Goal: Task Accomplishment & Management: Complete application form

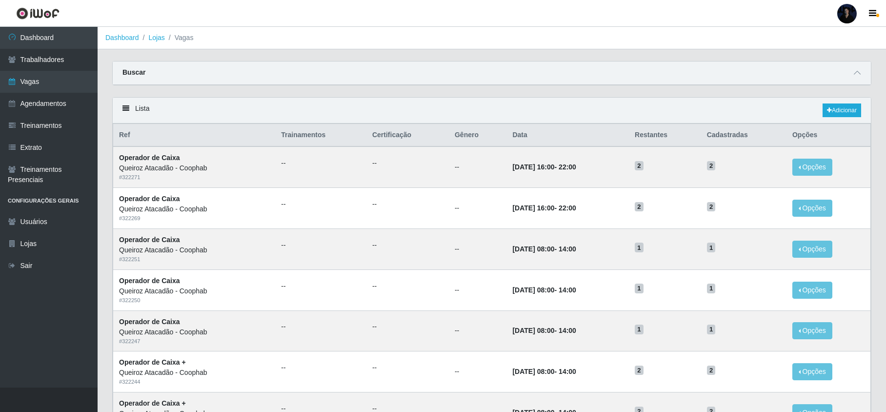
click at [847, 16] on div at bounding box center [847, 14] width 20 height 20
click at [818, 75] on button "Sair" at bounding box center [828, 76] width 88 height 20
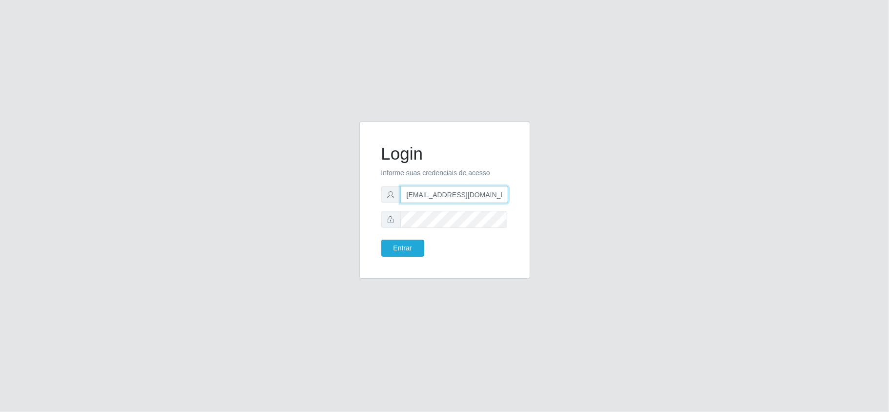
click at [471, 192] on input "anacarina390@queiroz.com" at bounding box center [454, 194] width 108 height 17
drag, startPoint x: 492, startPoint y: 194, endPoint x: 455, endPoint y: 192, distance: 37.1
click at [455, 192] on input "anacarina390@queiroz.com" at bounding box center [454, 194] width 108 height 17
type input "anacarina390@divino.com"
click at [336, 216] on div "Login Informe suas credenciais de acesso anacarina390@divino.com Entrar" at bounding box center [444, 206] width 556 height 169
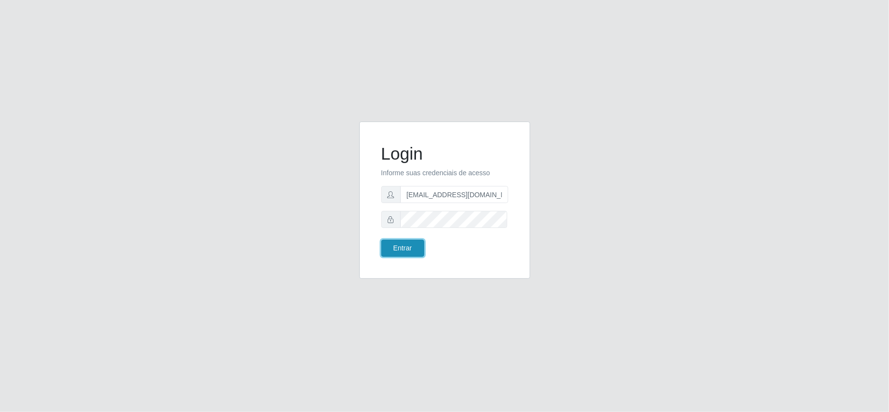
click at [395, 248] on button "Entrar" at bounding box center [402, 248] width 43 height 17
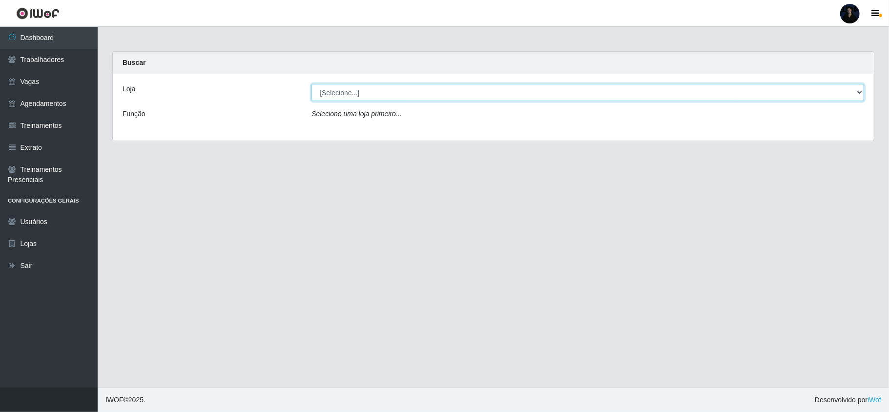
click at [354, 91] on select "[Selecione...] Divino Fogão" at bounding box center [587, 92] width 552 height 17
select select "499"
click at [311, 84] on select "[Selecione...] Divino Fogão" at bounding box center [587, 92] width 552 height 17
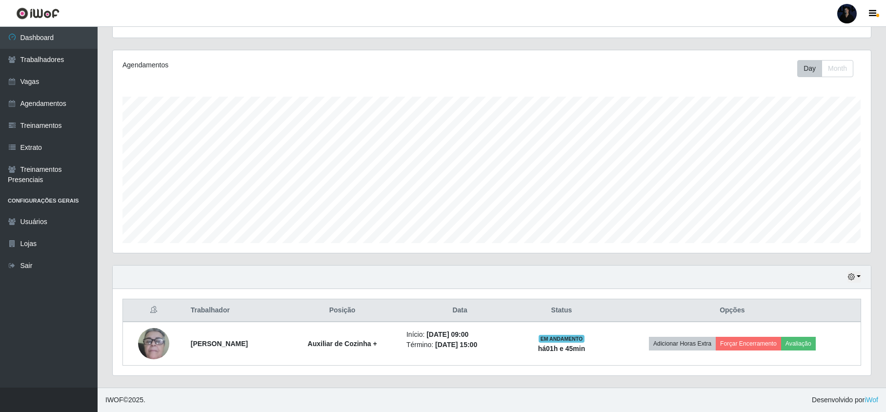
scroll to position [108, 0]
click at [39, 76] on link "Vagas" at bounding box center [49, 82] width 98 height 22
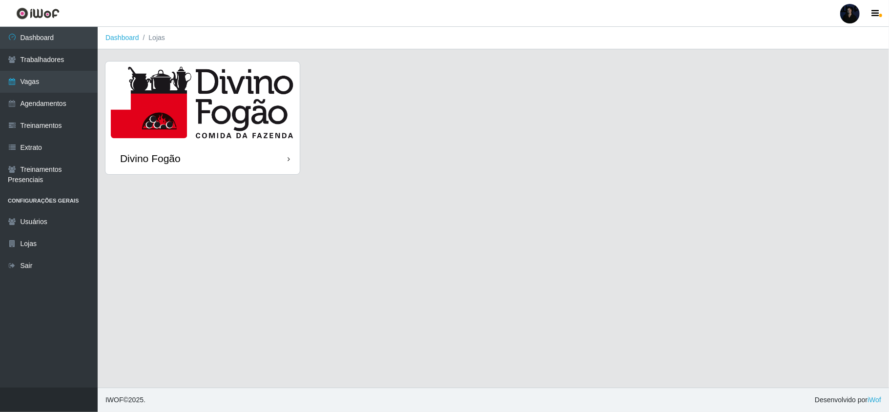
click at [166, 127] on img at bounding box center [202, 101] width 194 height 81
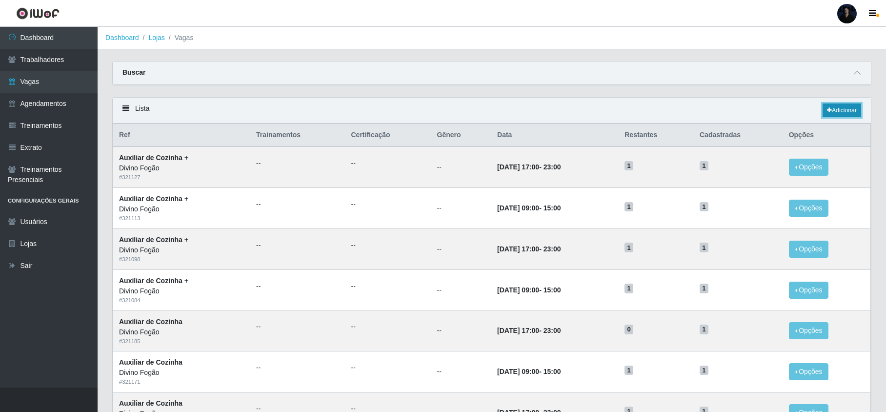
click at [844, 110] on link "Adicionar" at bounding box center [842, 110] width 39 height 14
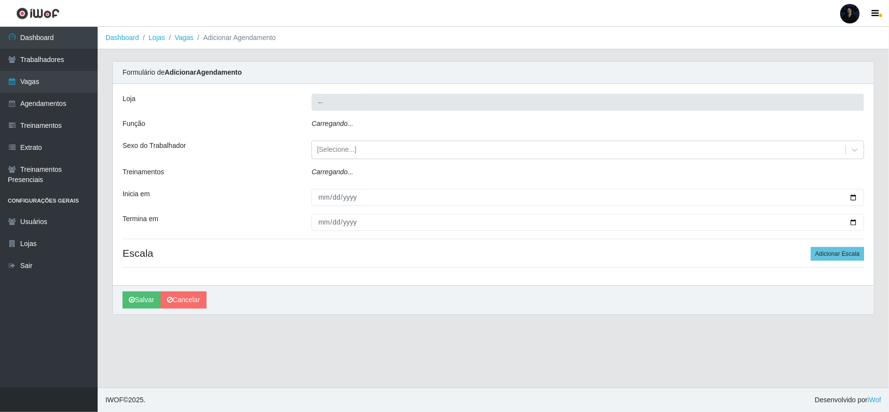
type input "Divino Fogão"
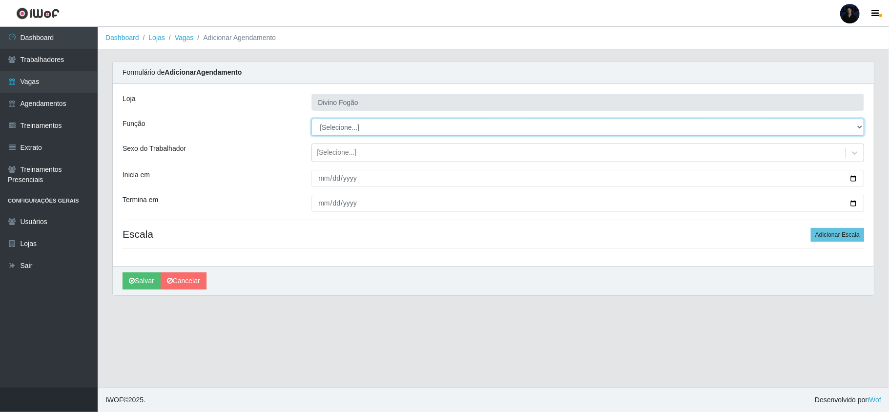
click at [340, 127] on select "[Selecione...] ASG ASG + ASG ++ Auxiliar de Cozinha Auxiliar de Cozinha + Auxil…" at bounding box center [587, 127] width 552 height 17
select select "95"
click at [311, 119] on select "[Selecione...] ASG ASG + ASG ++ Auxiliar de Cozinha Auxiliar de Cozinha + Auxil…" at bounding box center [587, 127] width 552 height 17
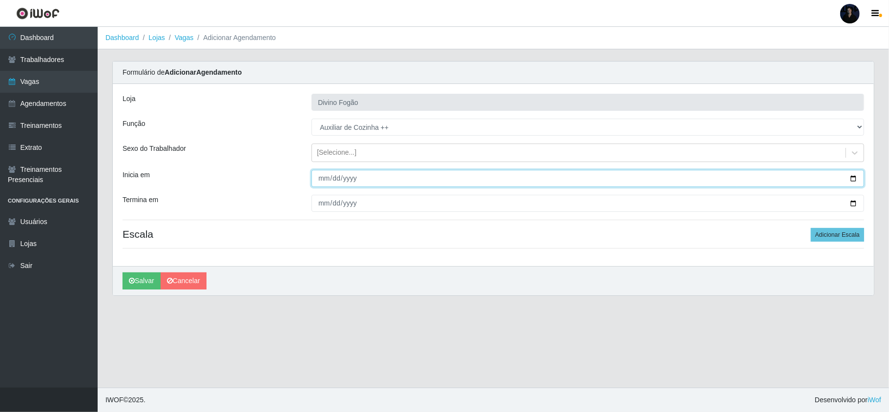
click at [321, 184] on input "Inicia em" at bounding box center [587, 178] width 552 height 17
type input "[DATE]"
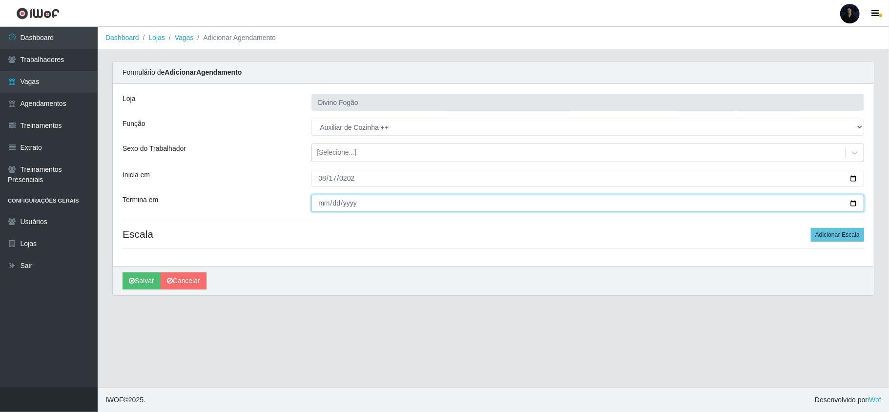
click at [319, 209] on input "Termina em" at bounding box center [587, 203] width 552 height 17
type input "[DATE]"
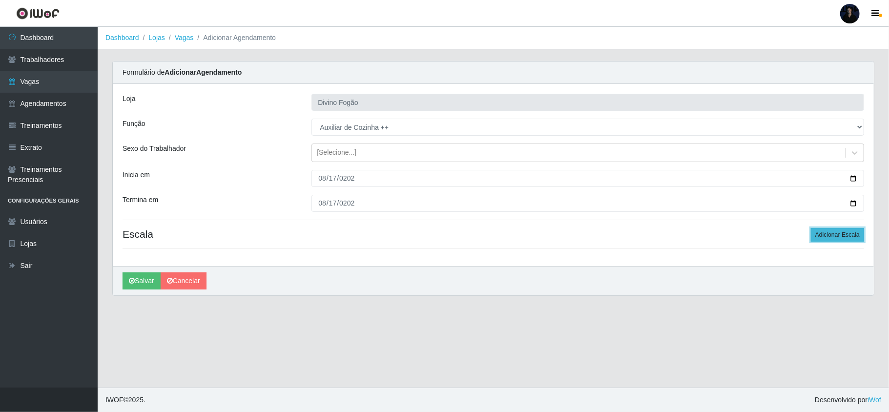
click at [838, 235] on button "Adicionar Escala" at bounding box center [837, 235] width 53 height 14
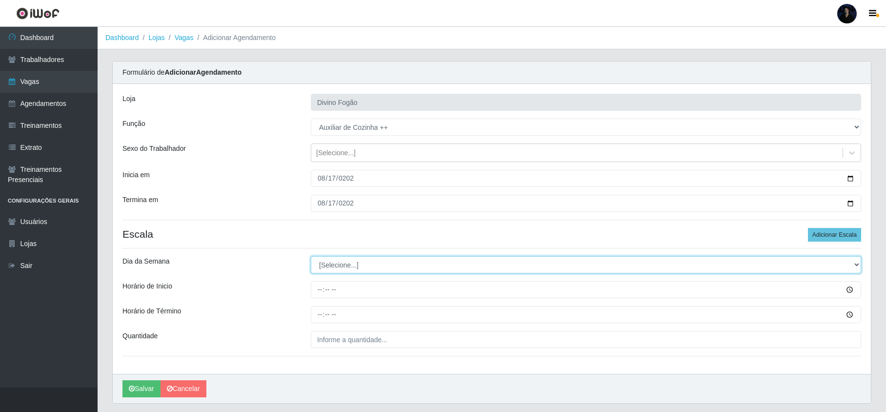
click at [332, 268] on select "[Selecione...] Segunda Terça Quarta Quinta Sexta Sábado Domingo" at bounding box center [586, 264] width 550 height 17
select select "0"
click at [311, 257] on select "[Selecione...] Segunda Terça Quarta Quinta Sexta Sábado Domingo" at bounding box center [586, 264] width 550 height 17
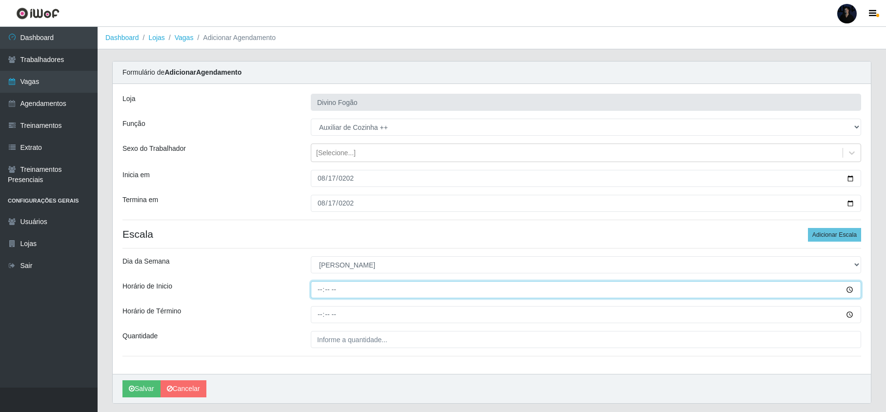
click at [317, 293] on input "Horário de Inicio" at bounding box center [586, 289] width 550 height 17
type input "09:00"
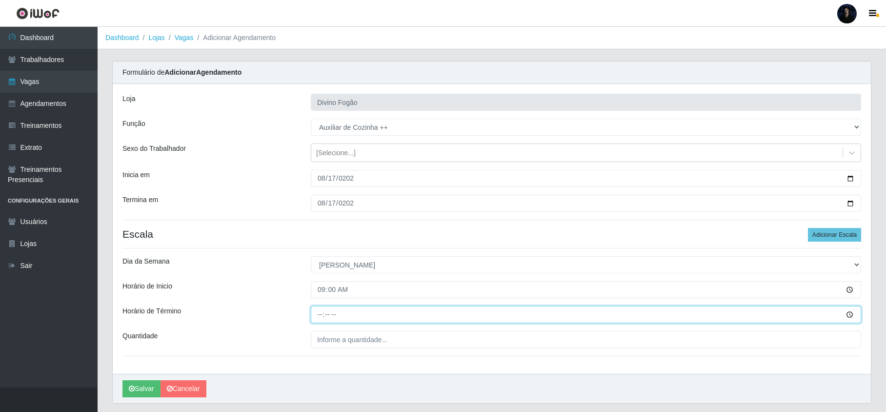
click at [312, 321] on input "Horário de Término" at bounding box center [586, 314] width 550 height 17
type input "15:00"
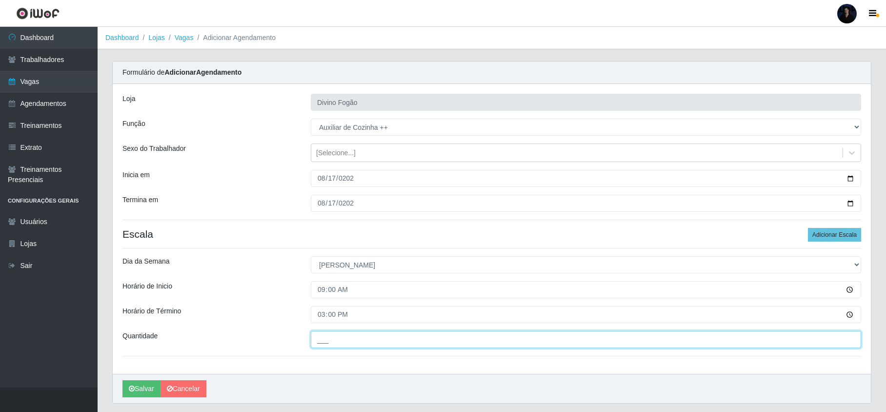
click at [321, 337] on input "___" at bounding box center [586, 339] width 550 height 17
type input "2__"
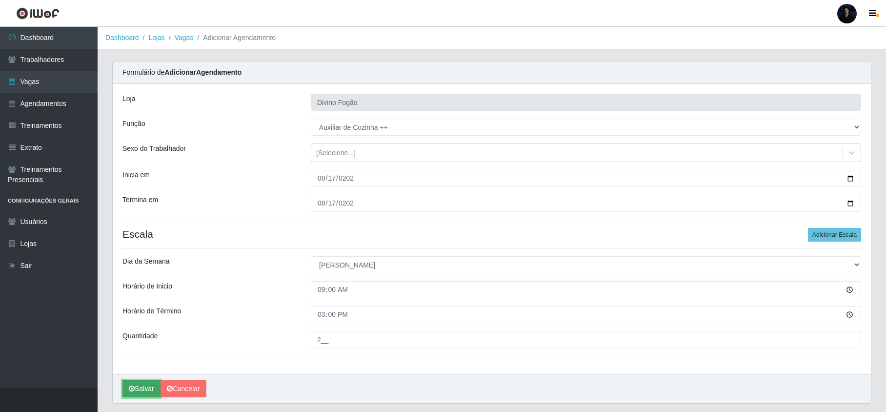
click at [143, 393] on button "Salvar" at bounding box center [141, 388] width 38 height 17
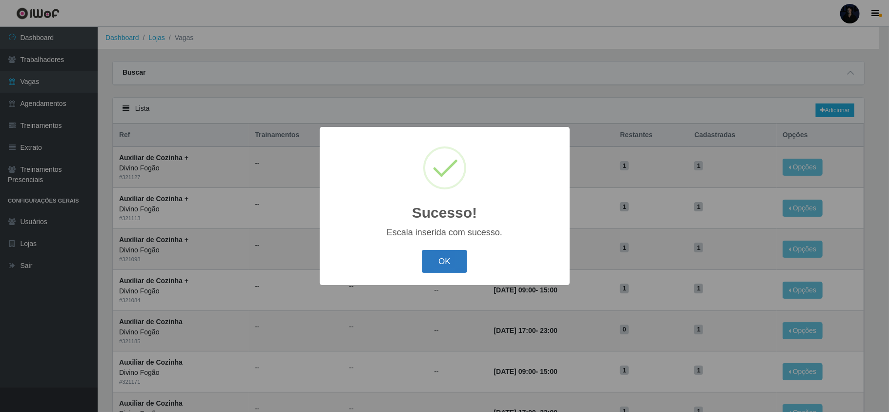
click at [436, 260] on button "OK" at bounding box center [444, 261] width 45 height 23
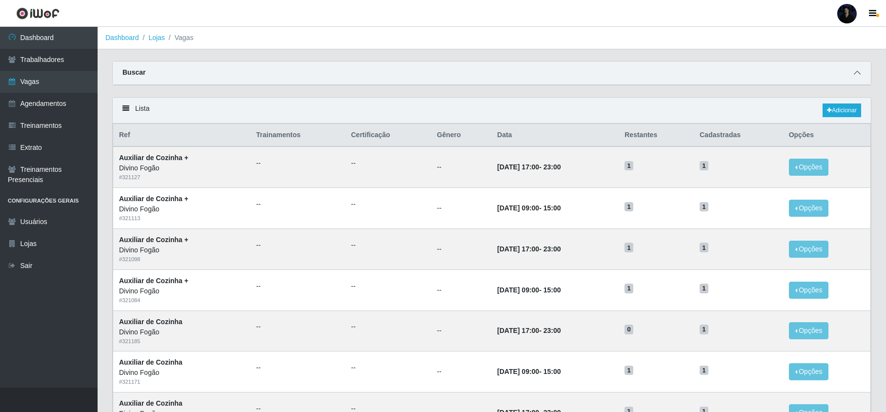
click at [861, 71] on span at bounding box center [857, 72] width 12 height 11
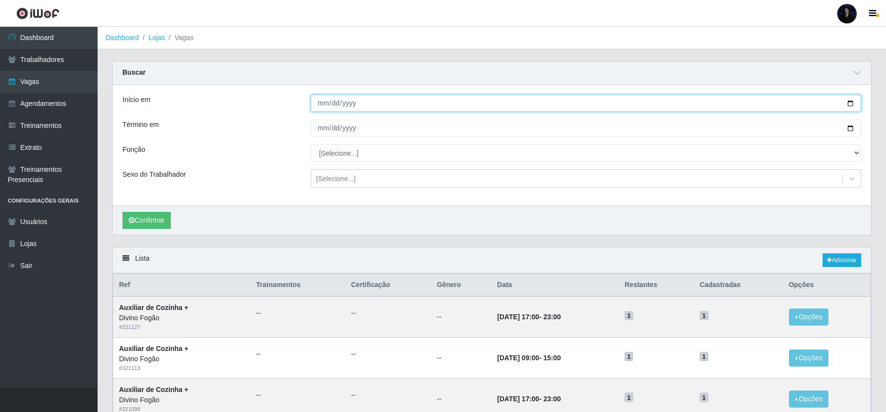
click at [851, 102] on input "Início em" at bounding box center [586, 103] width 550 height 17
type input "[DATE]"
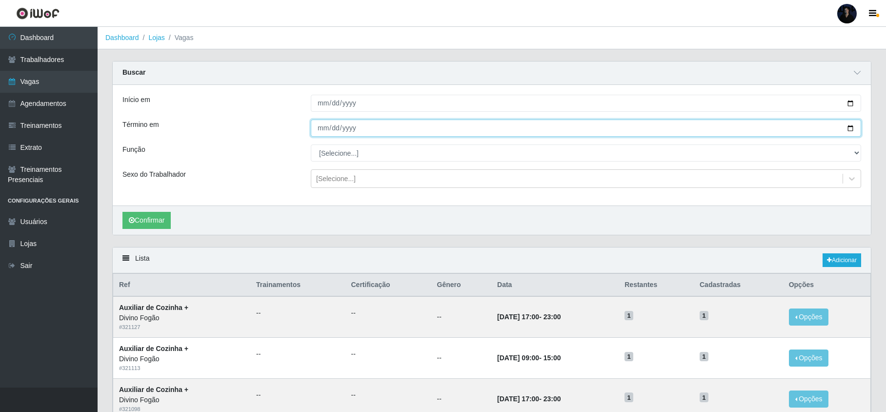
click at [849, 130] on input "Término em" at bounding box center [586, 128] width 550 height 17
type input "[DATE]"
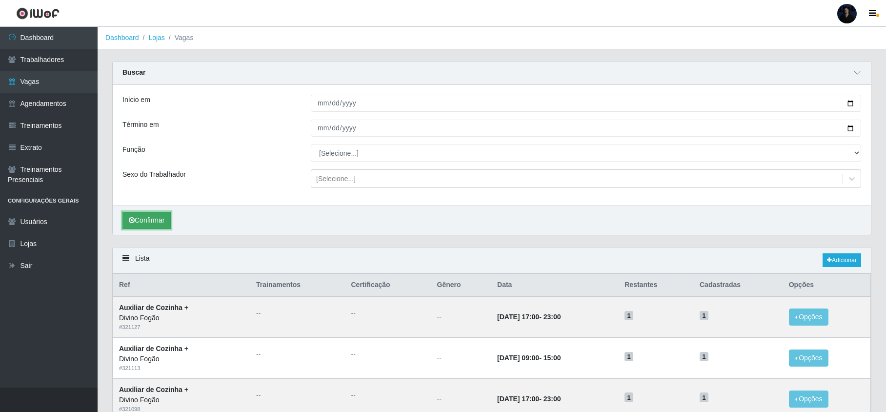
click at [141, 218] on button "Confirmar" at bounding box center [146, 220] width 48 height 17
